Goal: Task Accomplishment & Management: Use online tool/utility

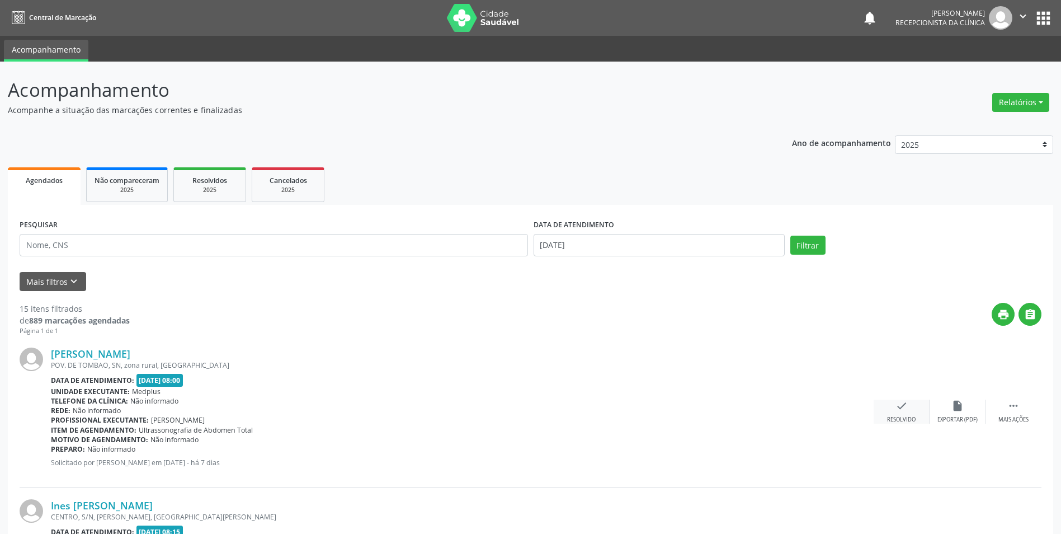
click at [907, 416] on div "Resolvido" at bounding box center [901, 420] width 29 height 8
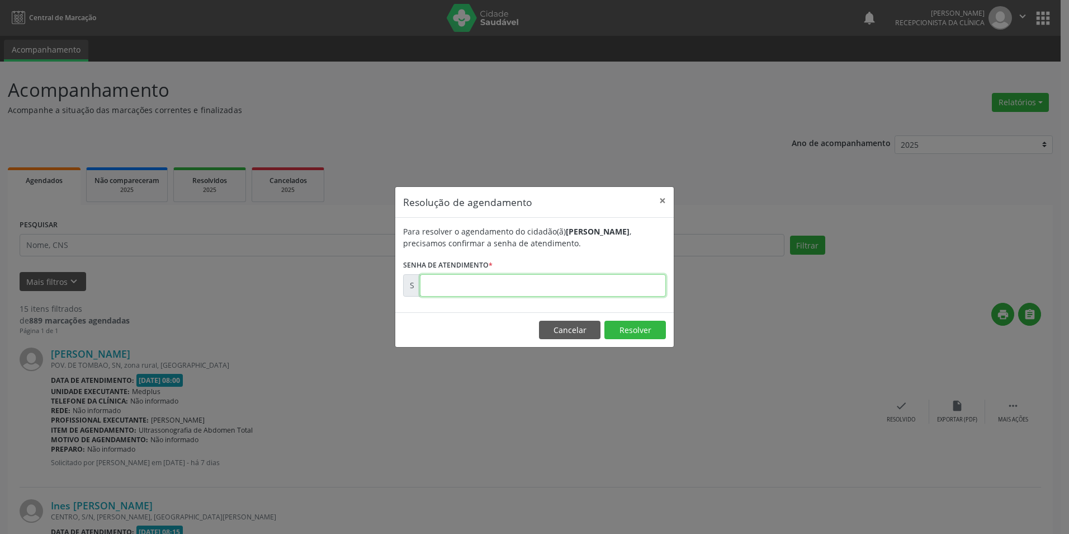
click at [569, 287] on input "text" at bounding box center [543, 285] width 246 height 22
type input "00171149"
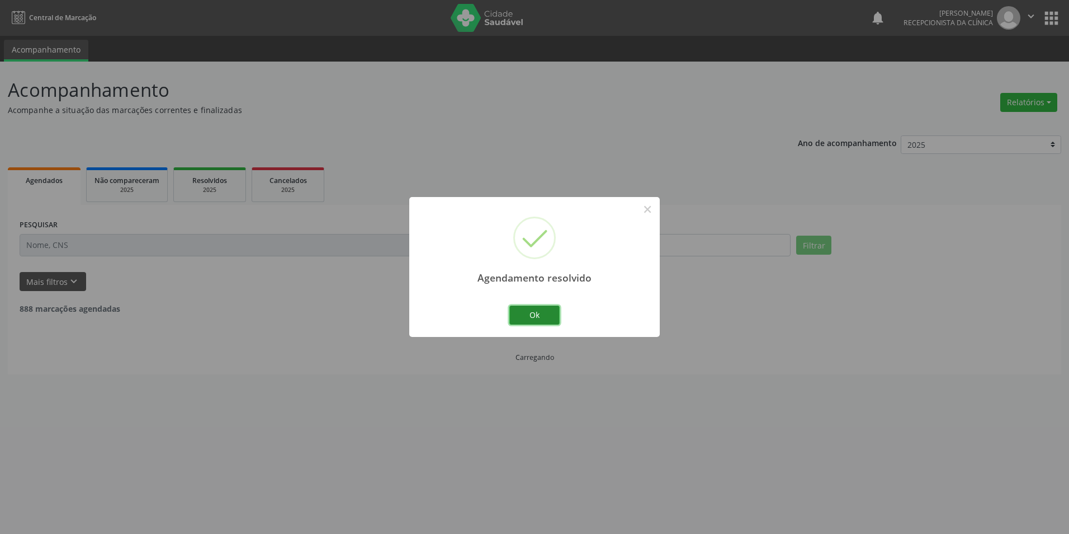
click at [552, 309] on button "Ok" at bounding box center [535, 314] width 50 height 19
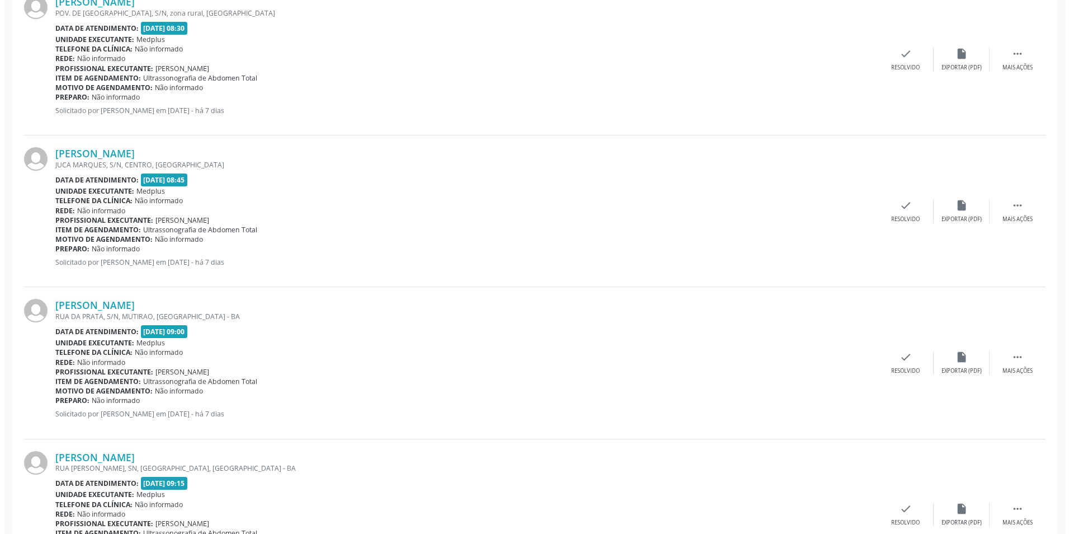
scroll to position [559, 0]
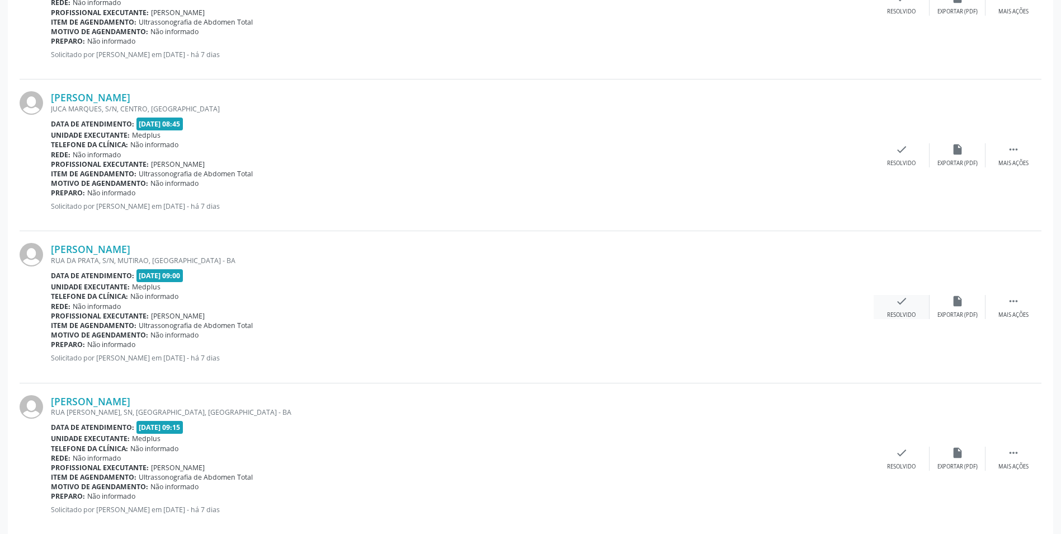
click at [897, 315] on div "Resolvido" at bounding box center [901, 315] width 29 height 8
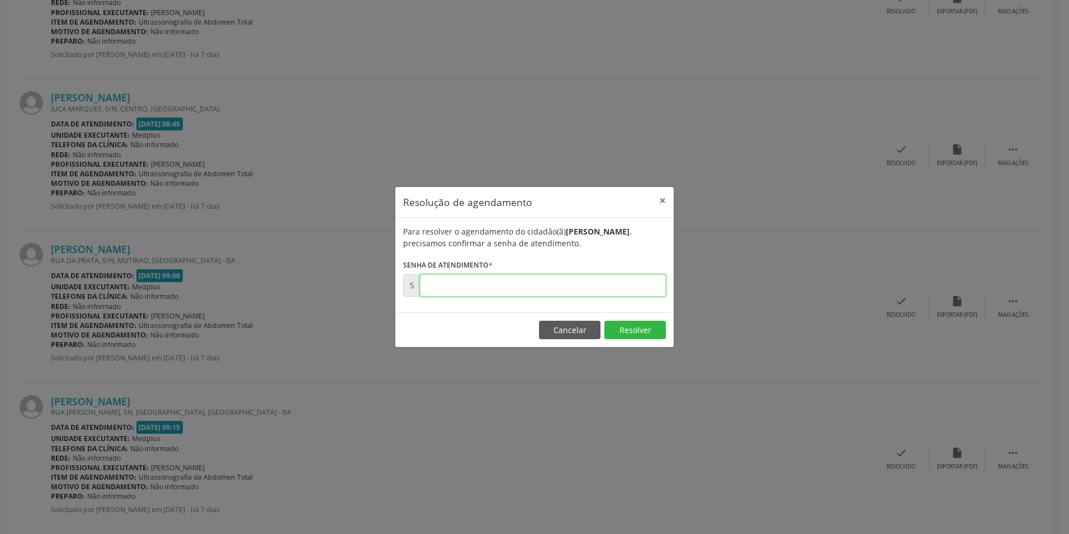
click at [475, 276] on input "text" at bounding box center [543, 285] width 246 height 22
type input "00171154"
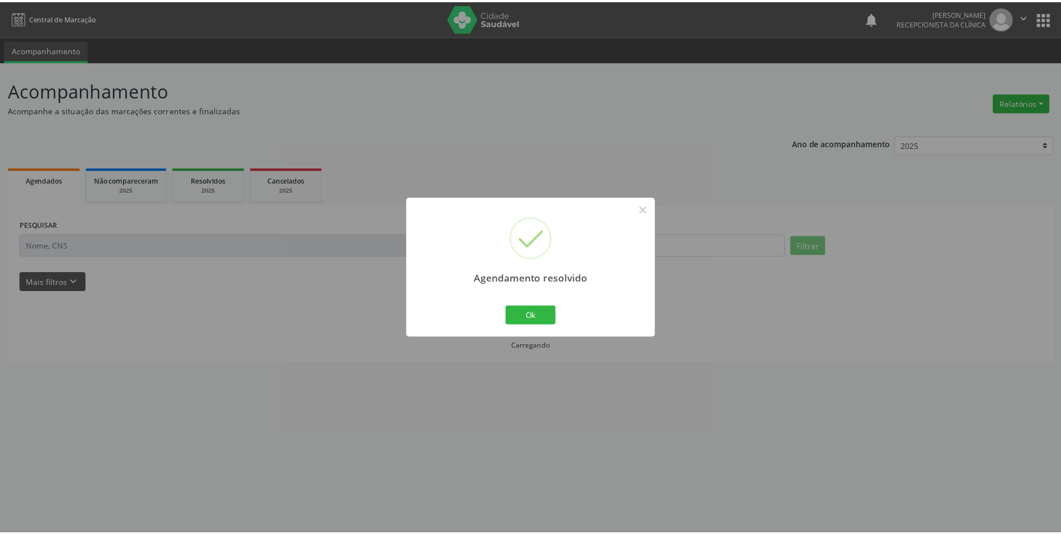
scroll to position [0, 0]
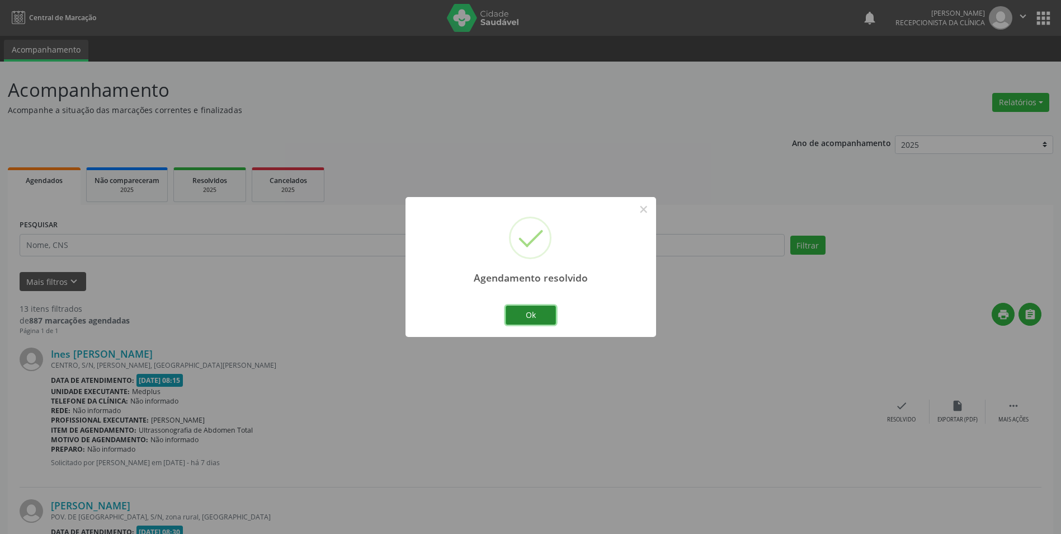
click at [532, 308] on button "Ok" at bounding box center [531, 314] width 50 height 19
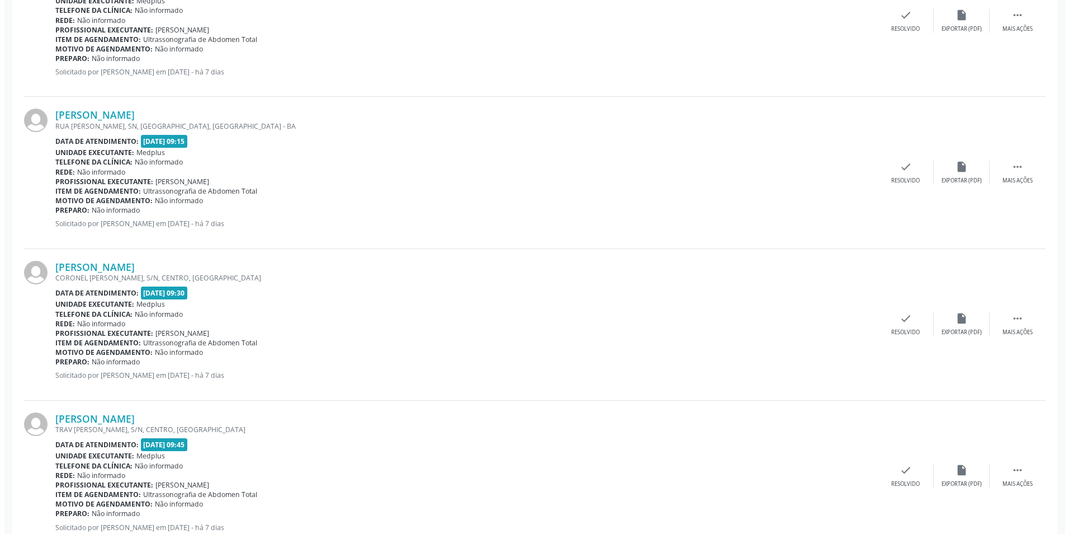
scroll to position [783, 0]
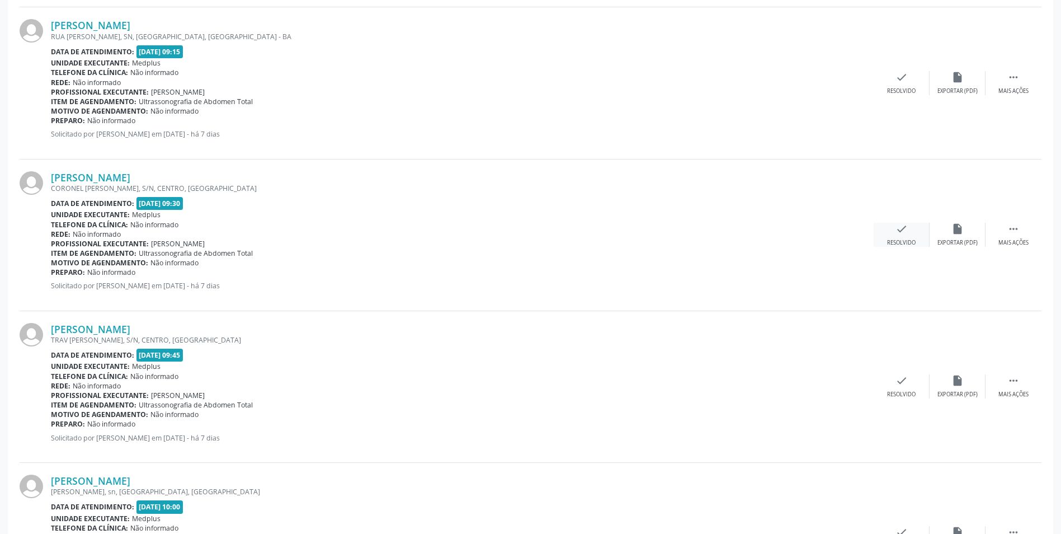
click at [895, 235] on div "check Resolvido" at bounding box center [902, 235] width 56 height 24
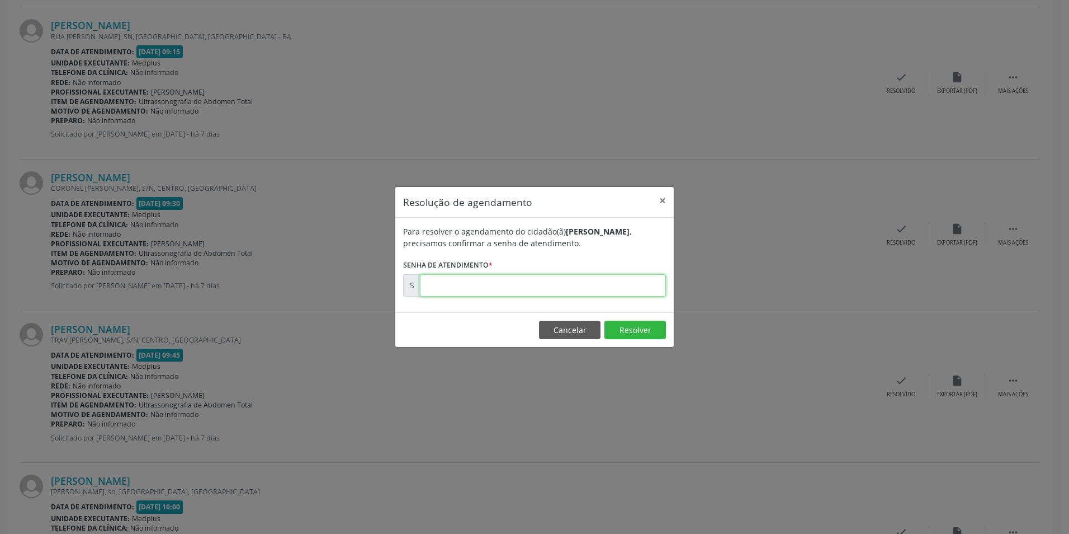
click at [530, 280] on input "text" at bounding box center [543, 285] width 246 height 22
type input "00171157"
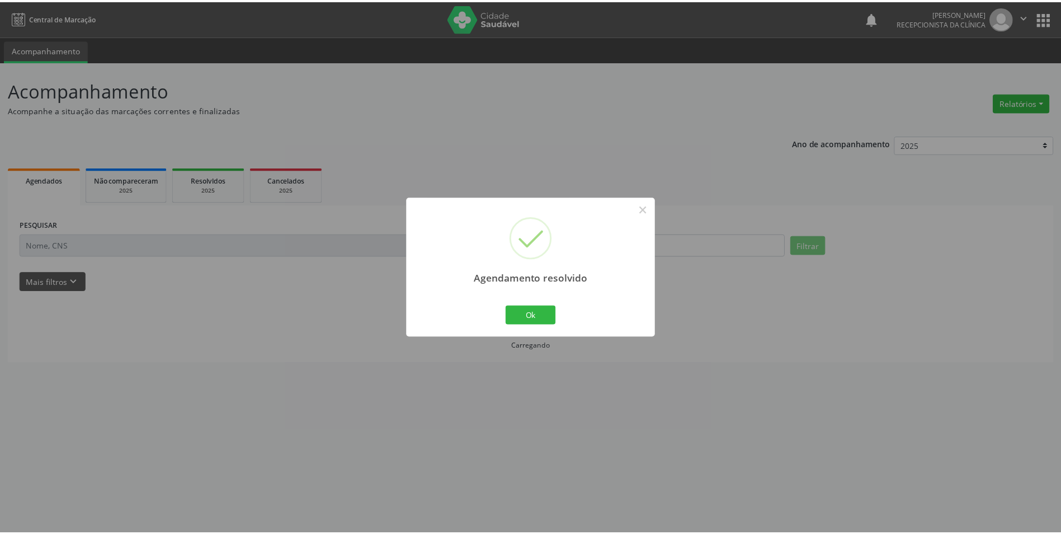
scroll to position [0, 0]
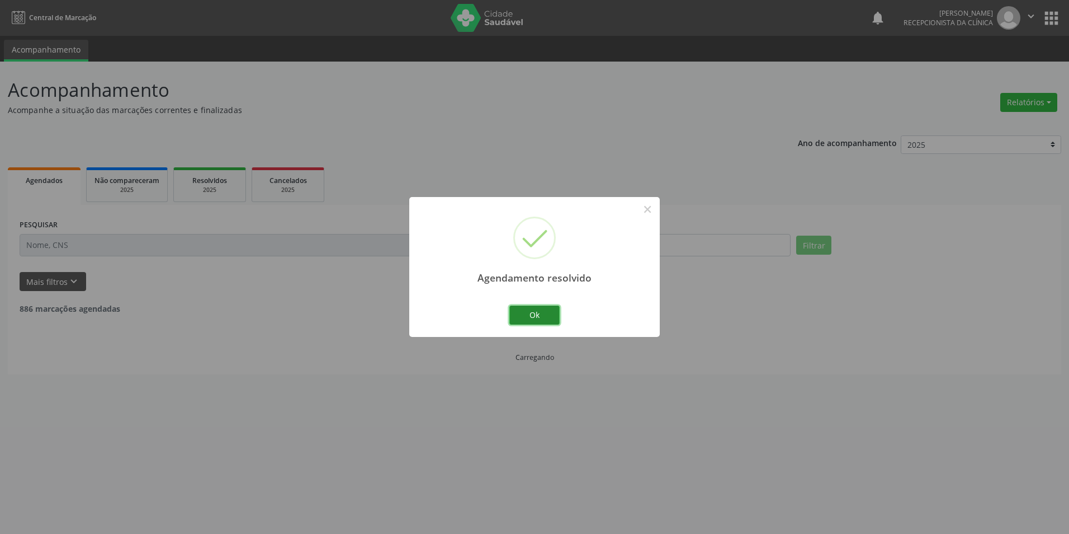
click at [540, 308] on button "Ok" at bounding box center [535, 314] width 50 height 19
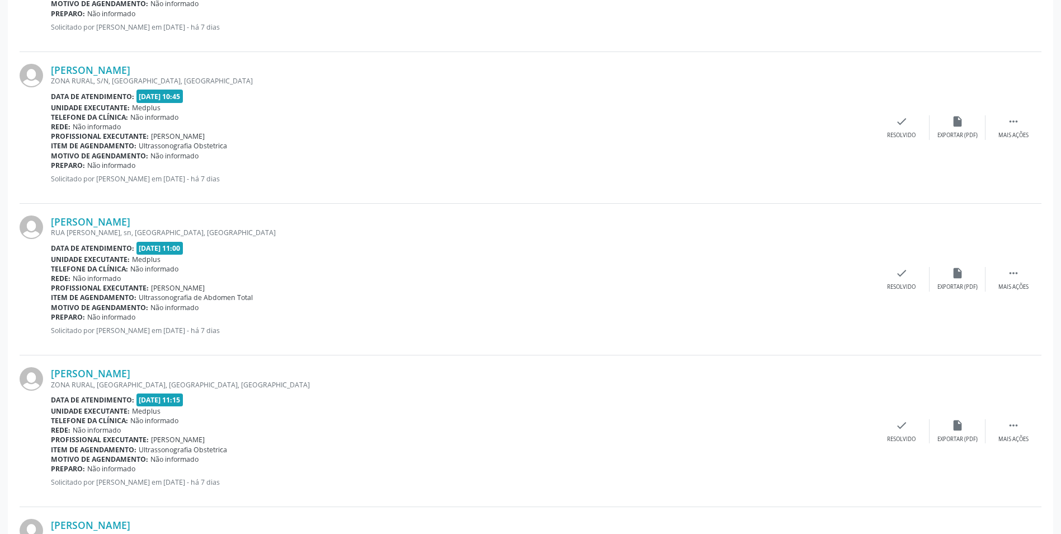
scroll to position [1510, 0]
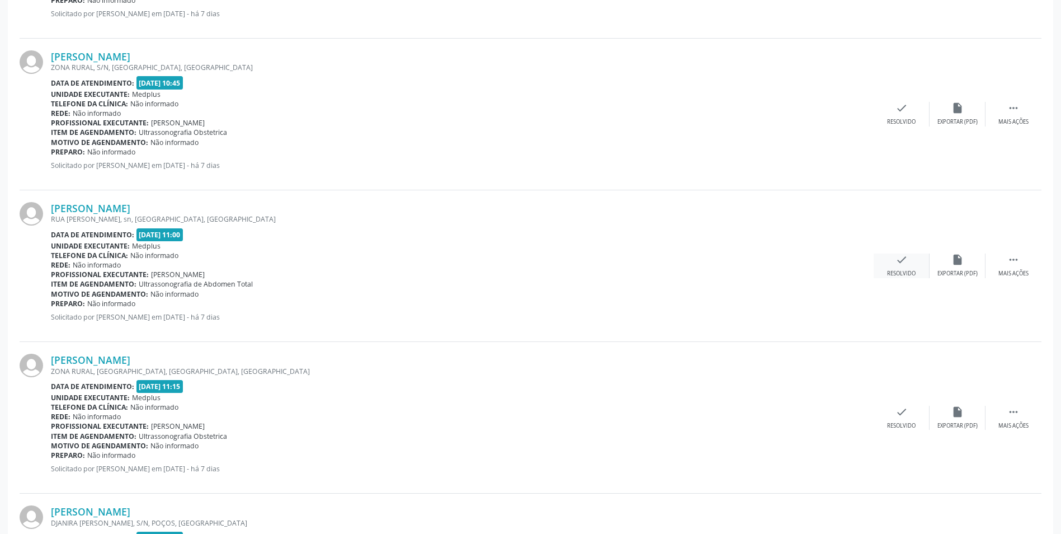
click at [917, 268] on div "check Resolvido" at bounding box center [902, 265] width 56 height 24
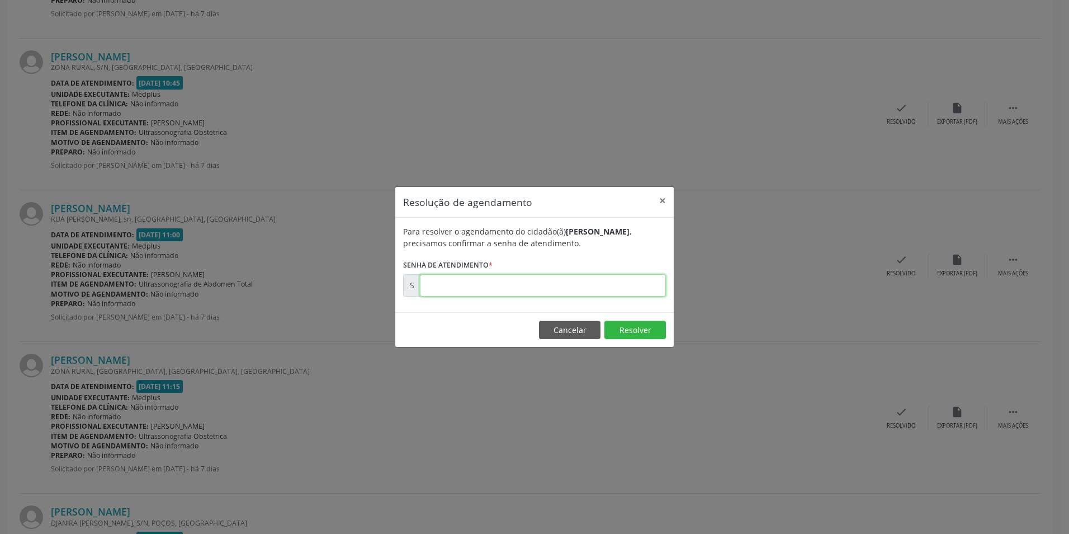
click at [559, 289] on input "text" at bounding box center [543, 285] width 246 height 22
click at [654, 196] on button "×" at bounding box center [663, 200] width 22 height 27
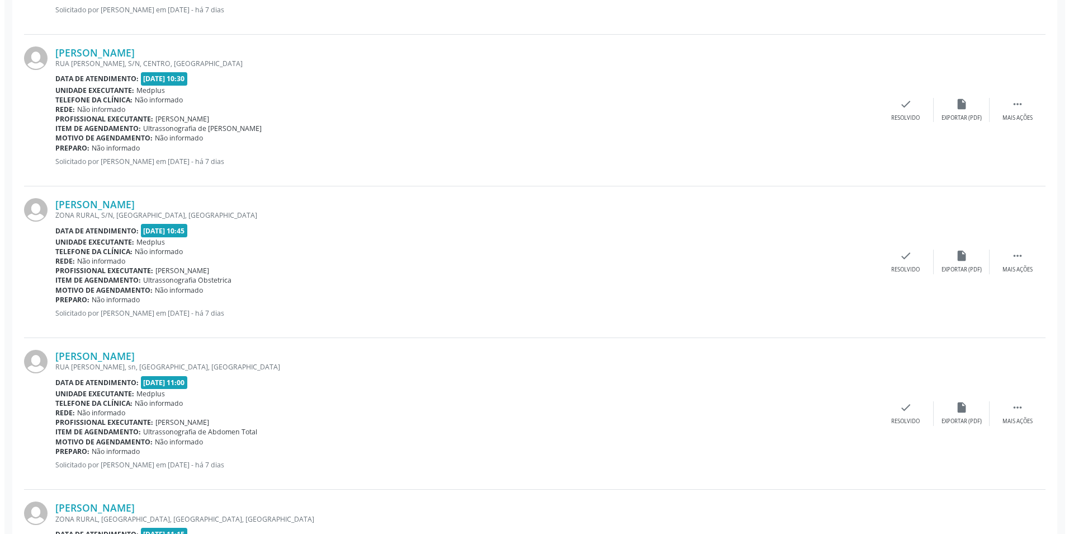
scroll to position [1361, 0]
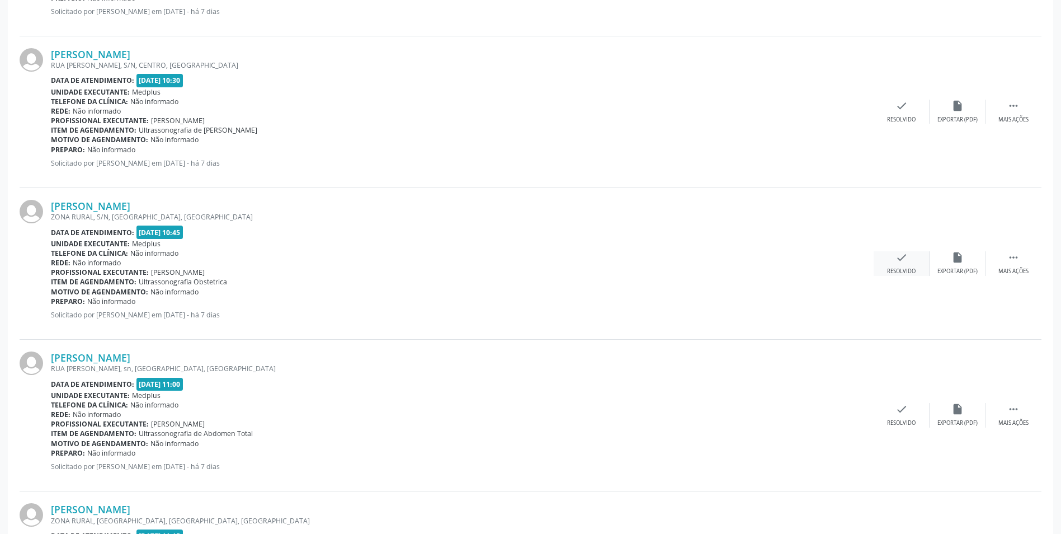
click at [895, 265] on div "check Resolvido" at bounding box center [902, 263] width 56 height 24
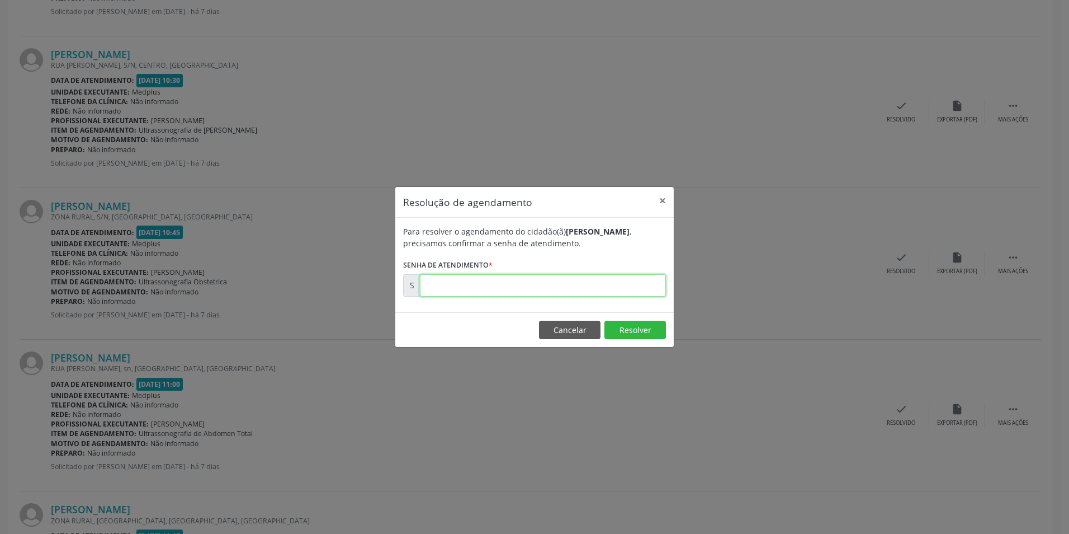
click at [582, 284] on input "text" at bounding box center [543, 285] width 246 height 22
type input "00171164"
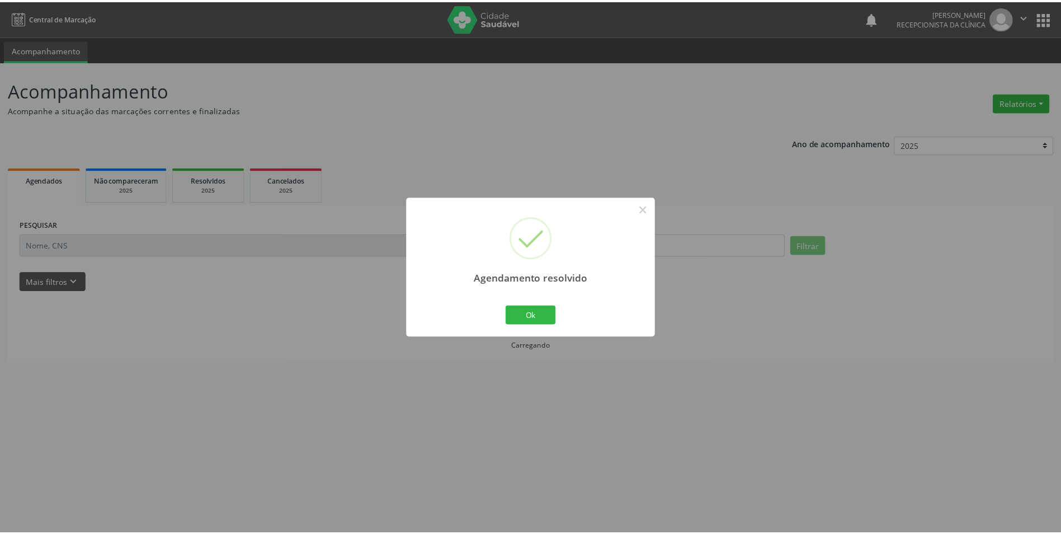
scroll to position [0, 0]
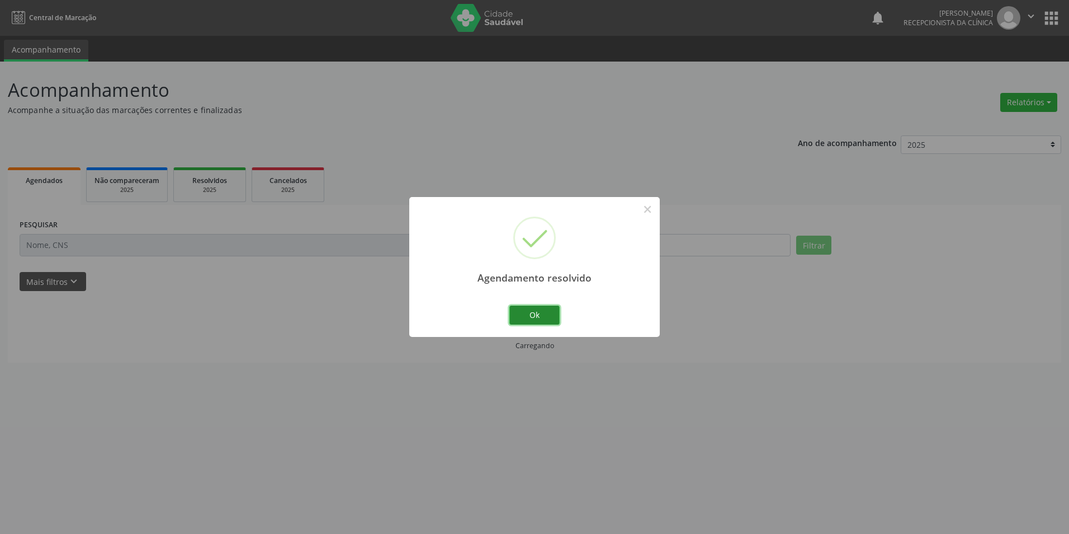
click at [529, 317] on button "Ok" at bounding box center [535, 314] width 50 height 19
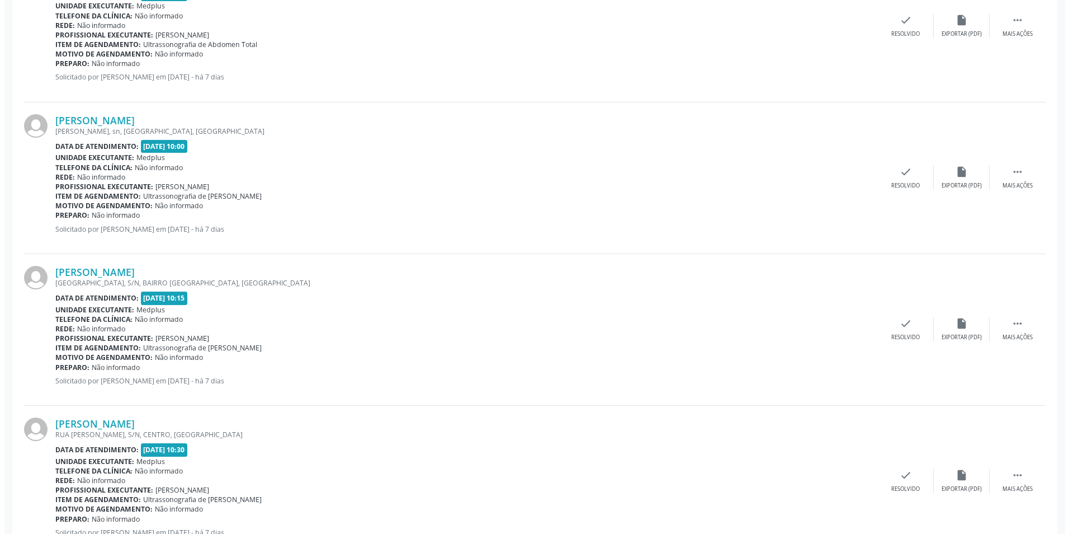
scroll to position [1007, 0]
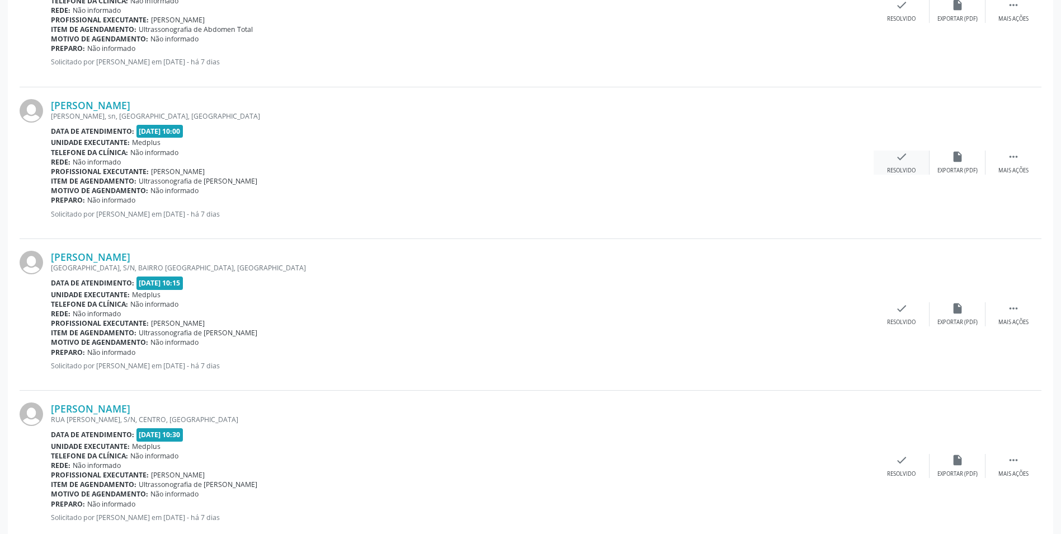
click at [913, 161] on div "check Resolvido" at bounding box center [902, 162] width 56 height 24
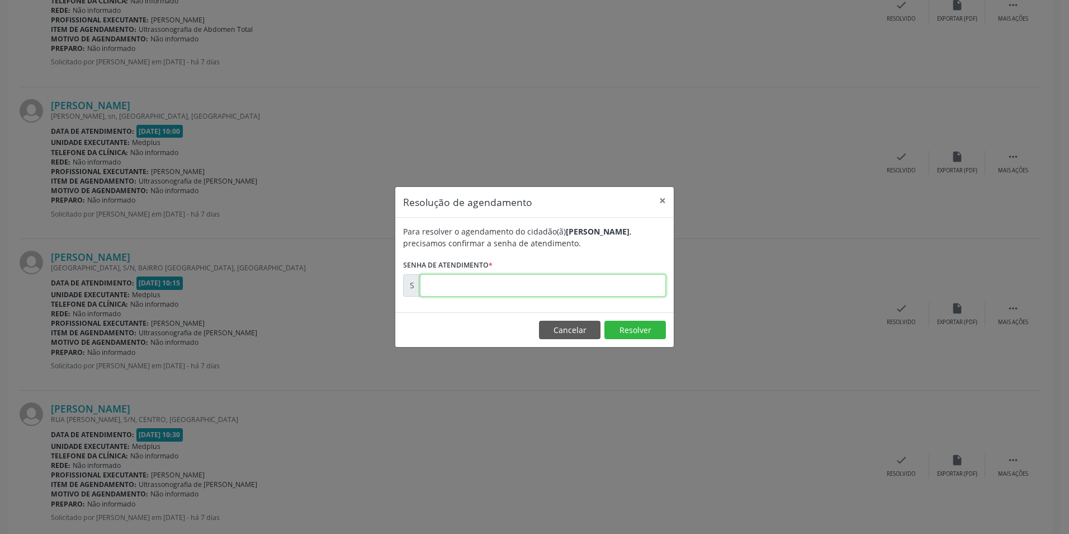
click at [477, 284] on input "text" at bounding box center [543, 285] width 246 height 22
type input "00171161"
click at [622, 328] on button "Resolver" at bounding box center [636, 329] width 62 height 19
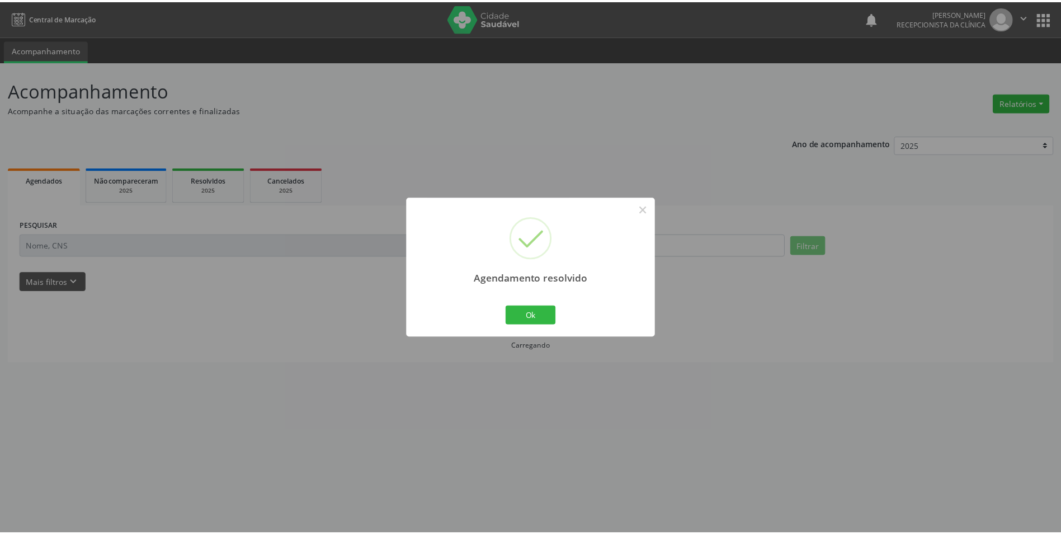
scroll to position [0, 0]
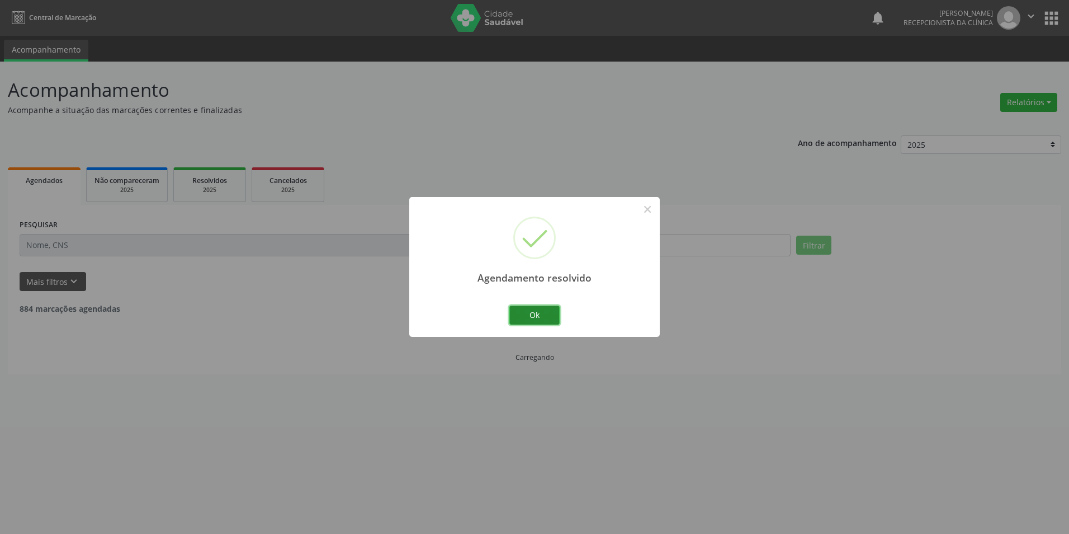
click at [529, 311] on button "Ok" at bounding box center [535, 314] width 50 height 19
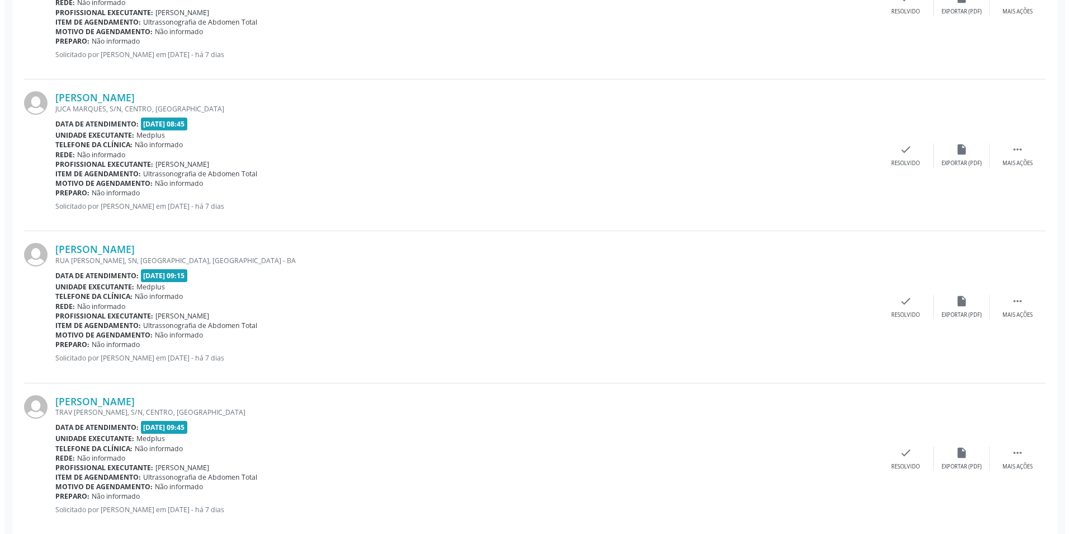
scroll to position [783, 0]
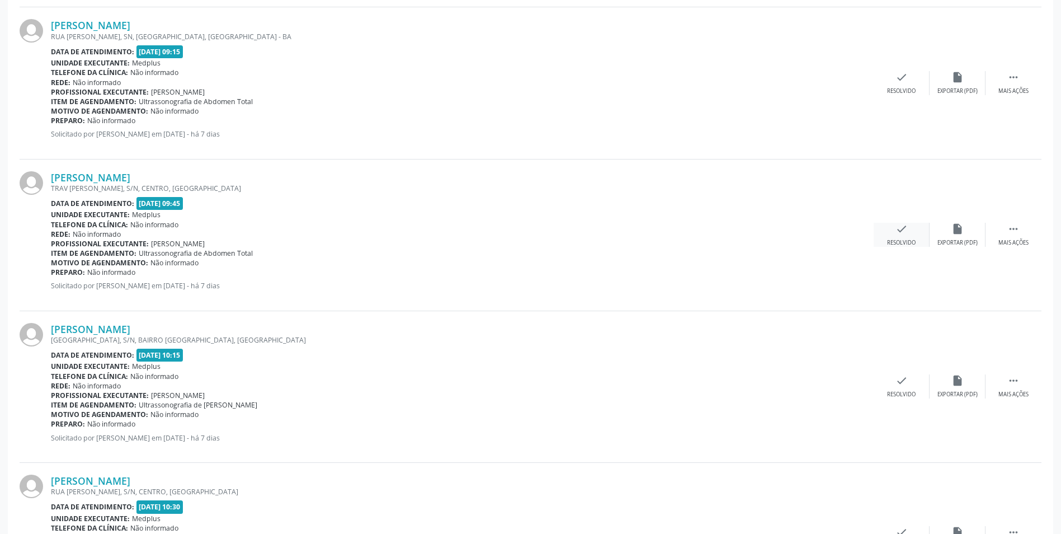
click at [899, 245] on div "Resolvido" at bounding box center [901, 243] width 29 height 8
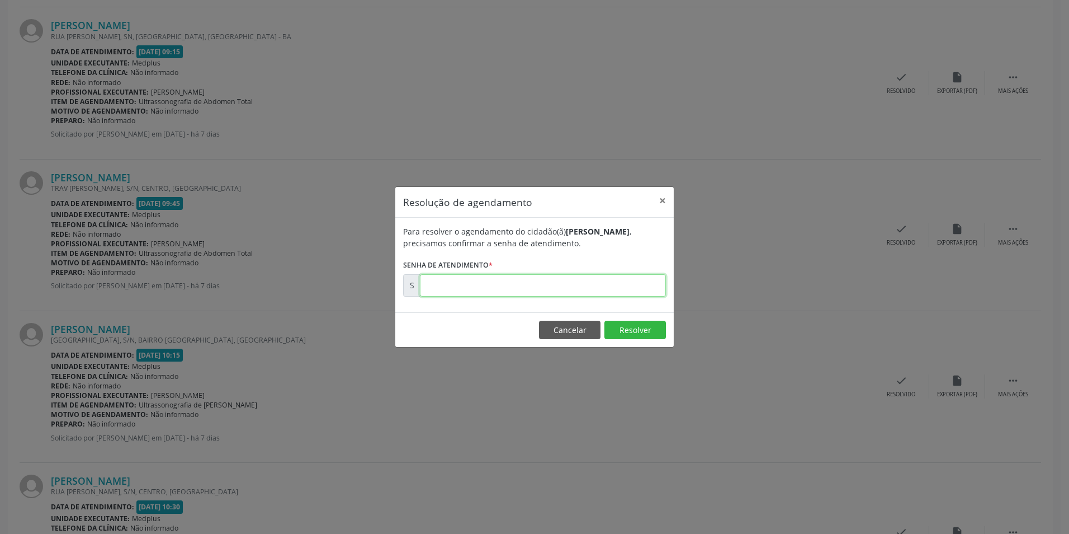
click at [519, 293] on input "text" at bounding box center [543, 285] width 246 height 22
type input "00171158"
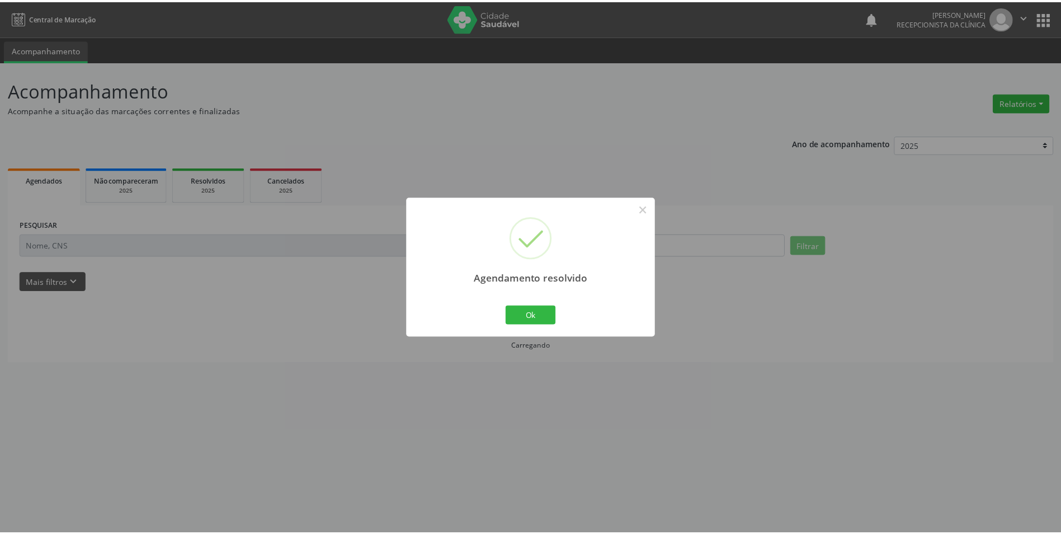
scroll to position [0, 0]
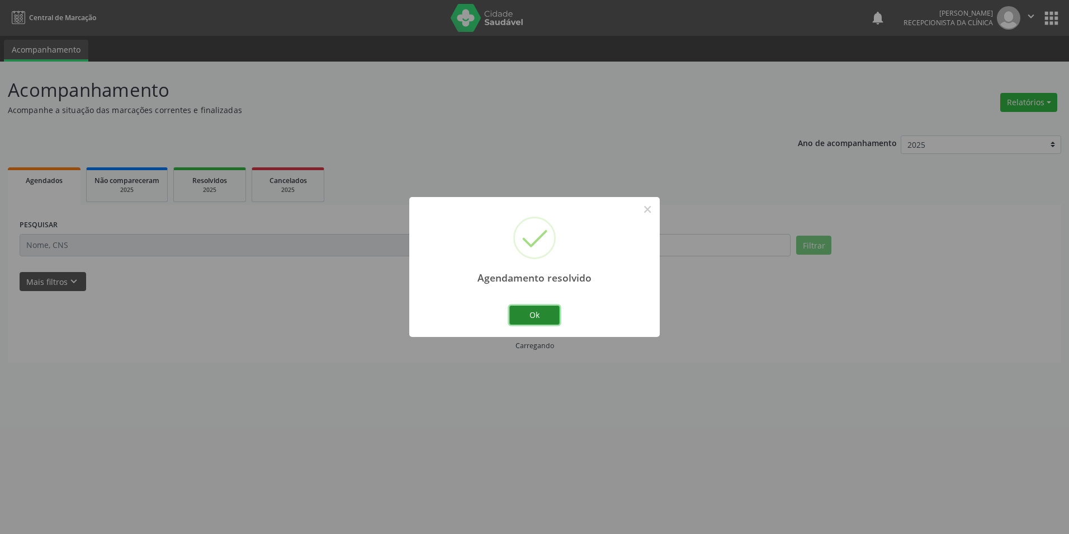
click at [523, 310] on button "Ok" at bounding box center [535, 314] width 50 height 19
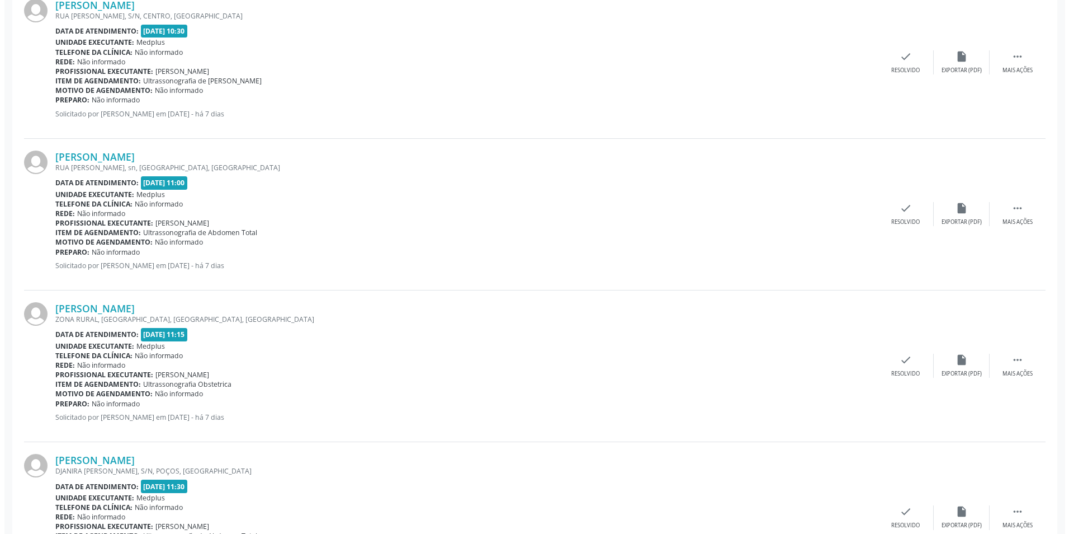
scroll to position [1186, 0]
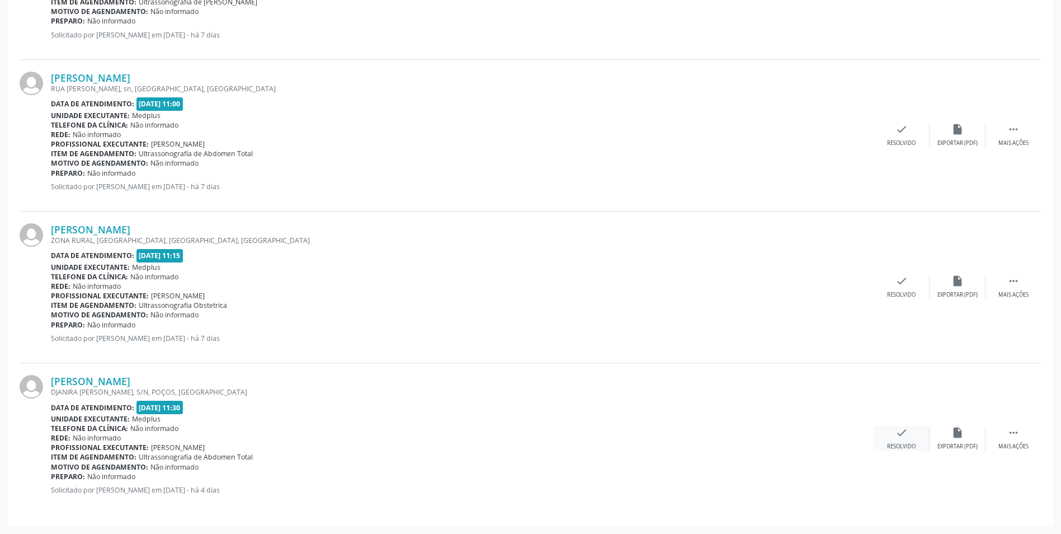
click at [913, 442] on div "check Resolvido" at bounding box center [902, 438] width 56 height 24
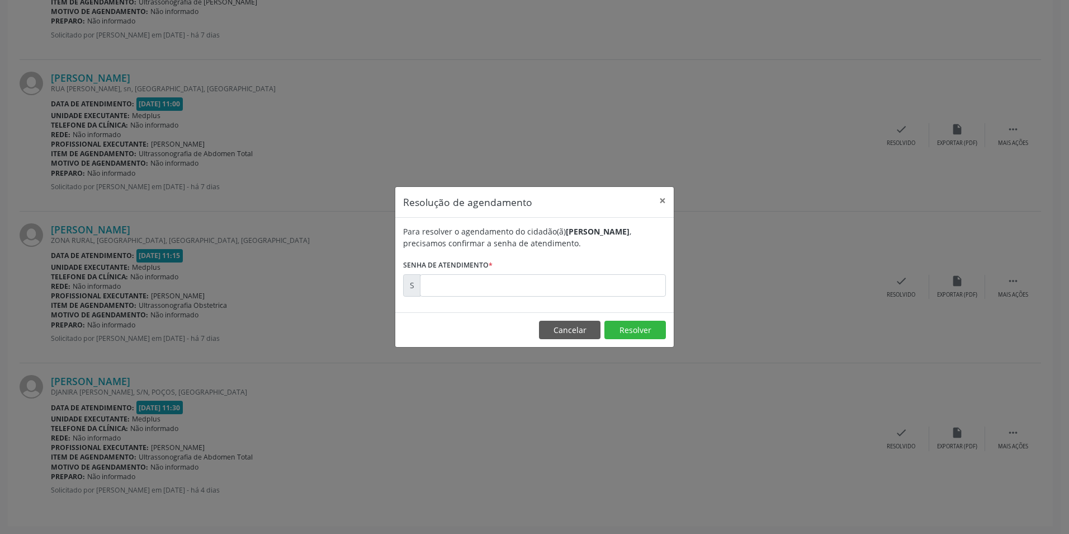
click at [560, 272] on form "Para resolver o agendamento do cidadão(ã) [PERSON_NAME] , precisamos confirmar …" at bounding box center [534, 260] width 263 height 71
click at [555, 296] on input "text" at bounding box center [543, 285] width 246 height 22
type input "00171943"
click at [634, 332] on button "Resolver" at bounding box center [636, 329] width 62 height 19
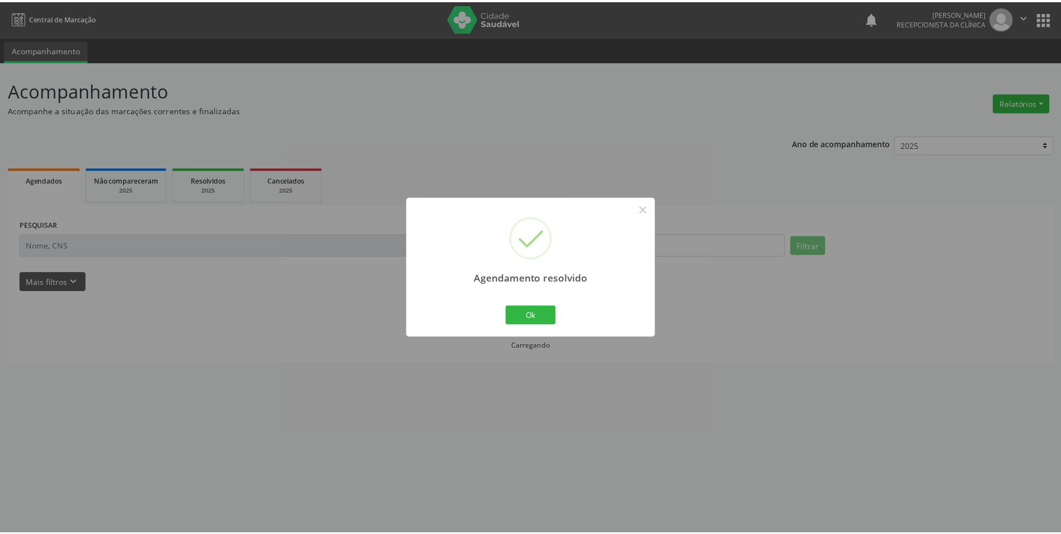
scroll to position [0, 0]
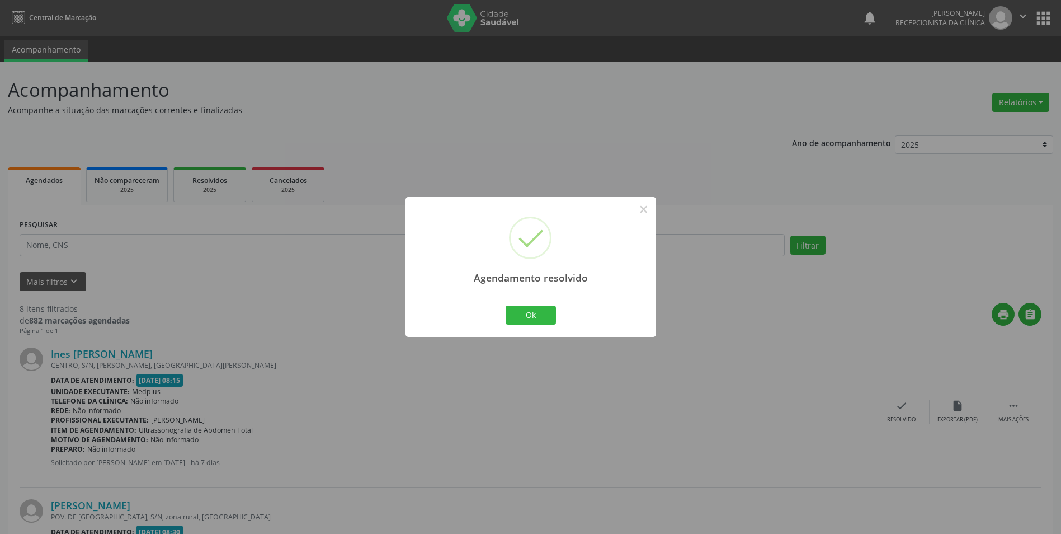
click at [691, 92] on div "Agendamento resolvido × Ok Cancel" at bounding box center [530, 267] width 1061 height 534
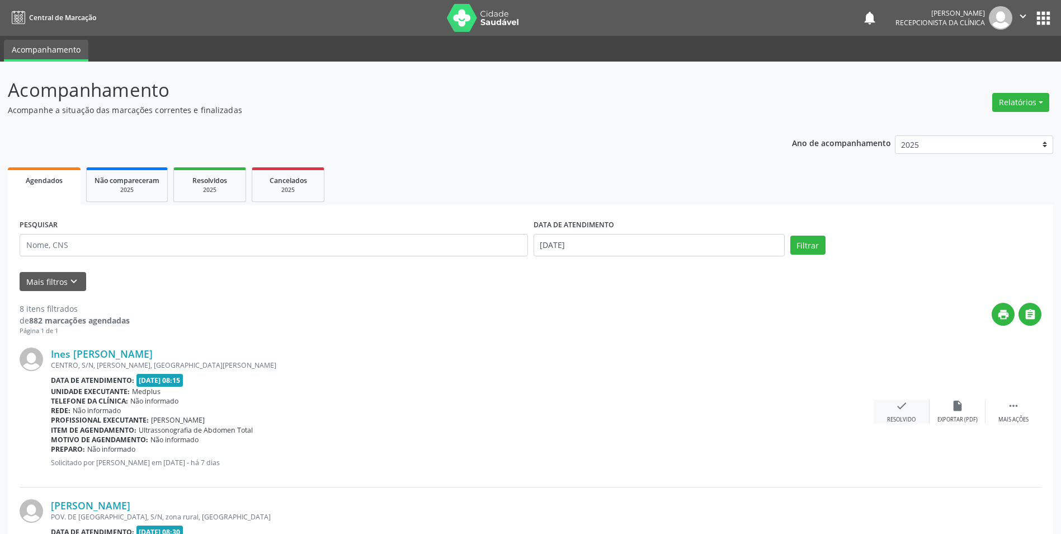
click at [899, 419] on div "Resolvido" at bounding box center [901, 420] width 29 height 8
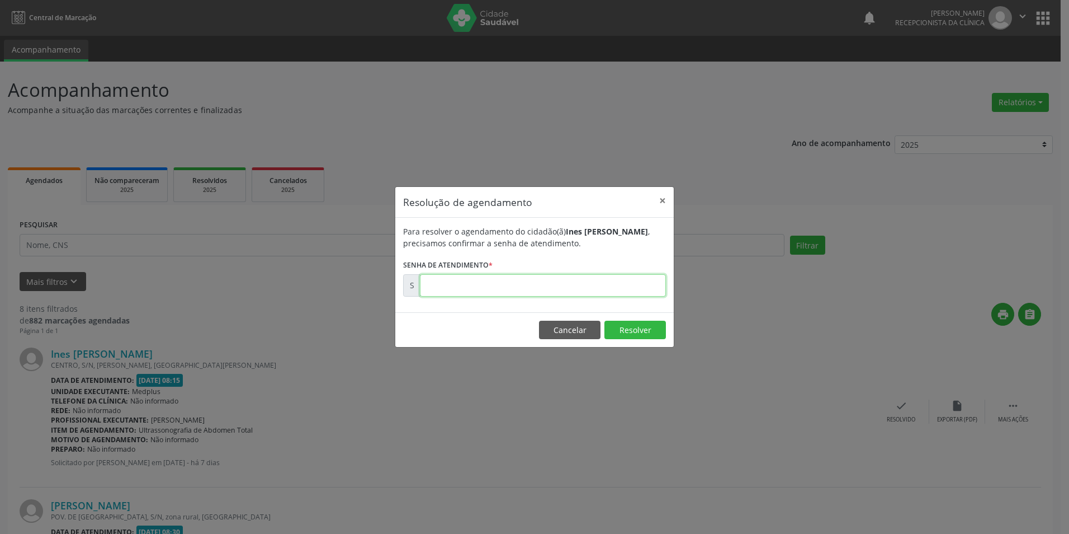
click at [478, 283] on input "text" at bounding box center [543, 285] width 246 height 22
type input "00171150"
click at [639, 326] on button "Resolver" at bounding box center [636, 329] width 62 height 19
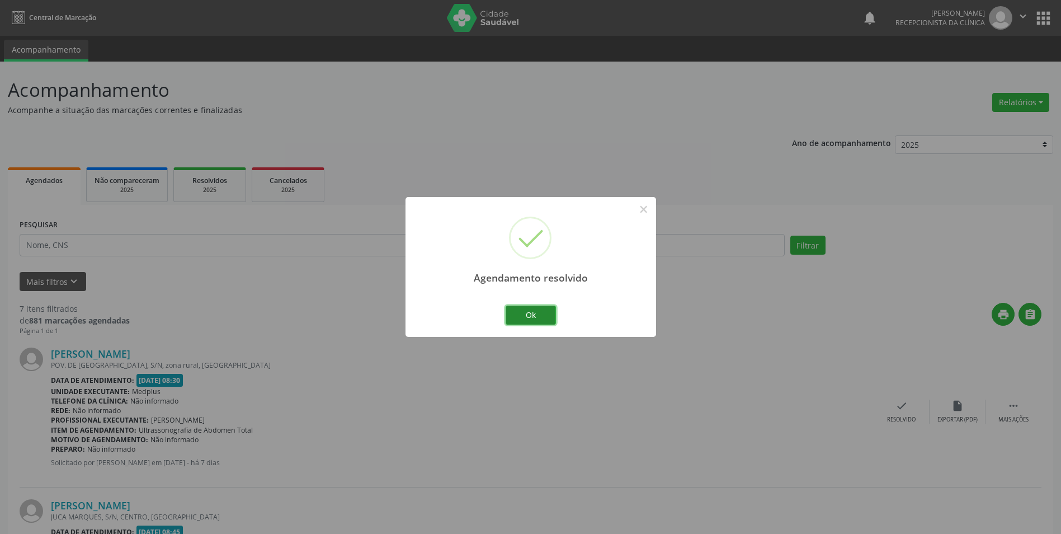
click at [530, 316] on button "Ok" at bounding box center [531, 314] width 50 height 19
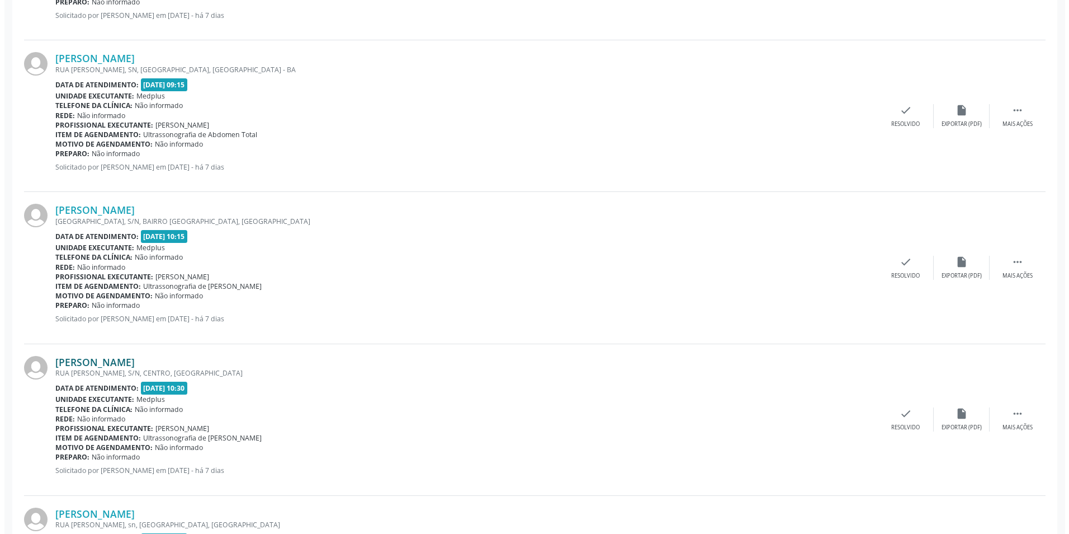
scroll to position [671, 0]
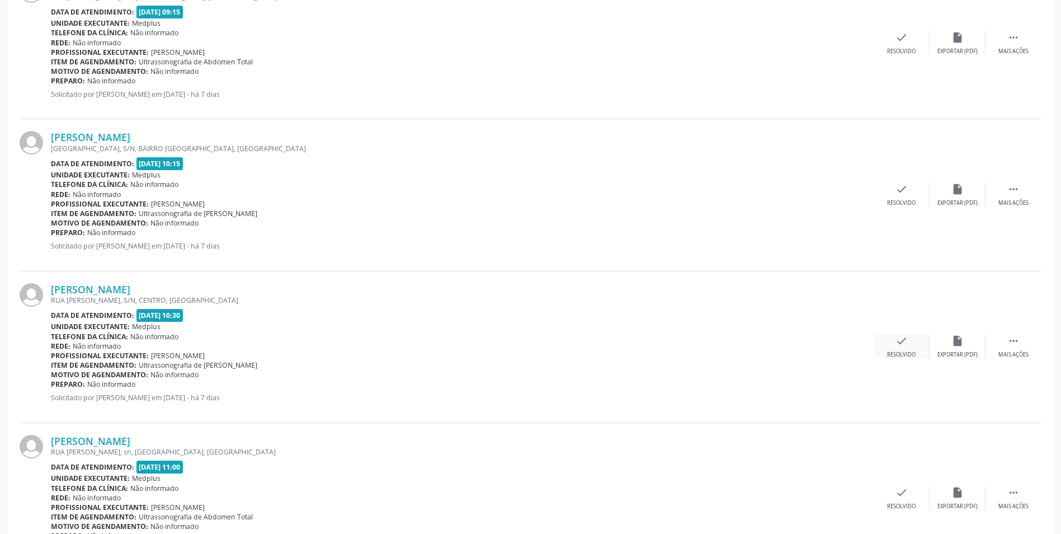
click at [894, 350] on div "check Resolvido" at bounding box center [902, 346] width 56 height 24
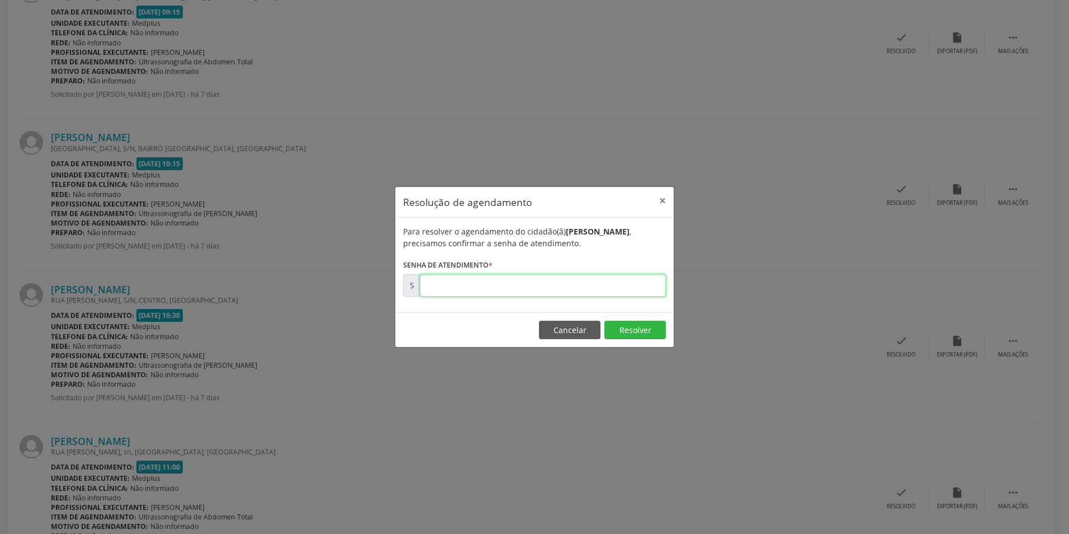
click at [522, 287] on input "text" at bounding box center [543, 285] width 246 height 22
type input "00171163"
click at [640, 328] on button "Resolver" at bounding box center [636, 329] width 62 height 19
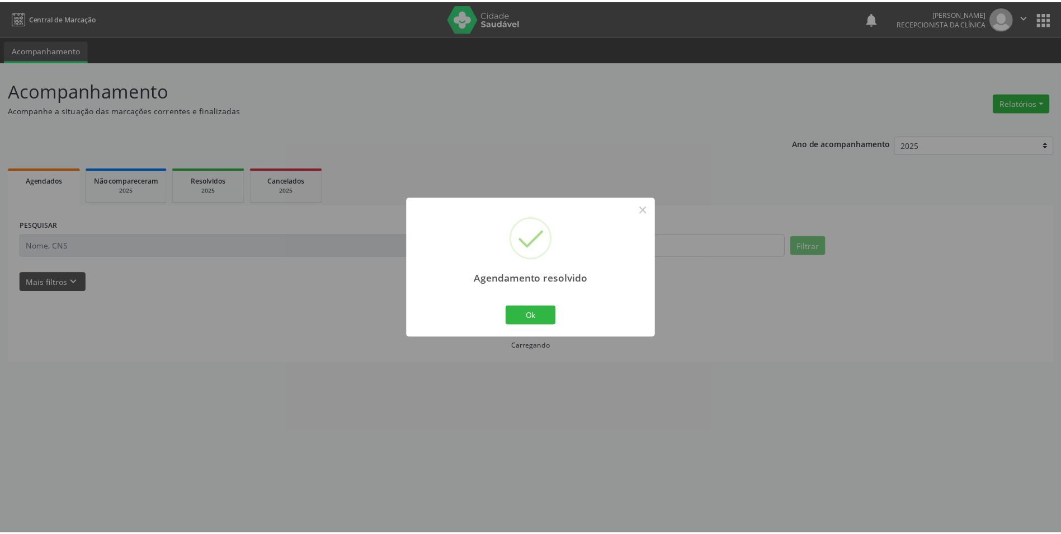
scroll to position [0, 0]
